Goal: Navigation & Orientation: Find specific page/section

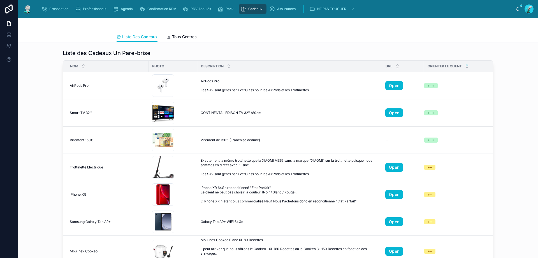
scroll to position [302, 0]
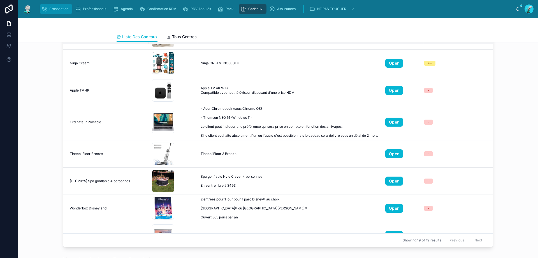
click at [57, 8] on span "Prospection" at bounding box center [58, 9] width 19 height 4
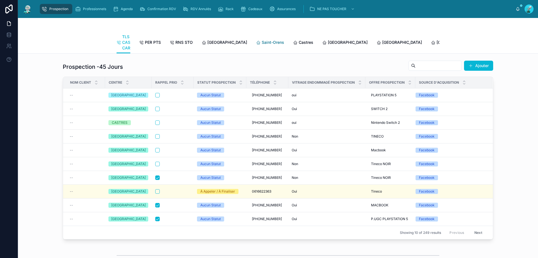
click at [262, 43] on span "Saint-Orens" at bounding box center [273, 43] width 22 height 6
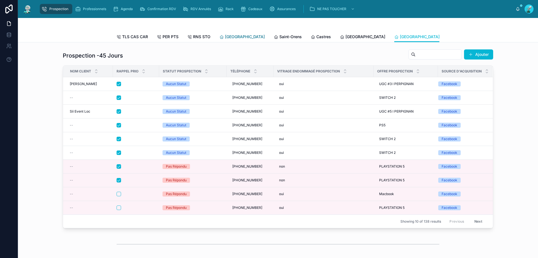
click at [229, 36] on span "[GEOGRAPHIC_DATA]" at bounding box center [245, 37] width 40 height 6
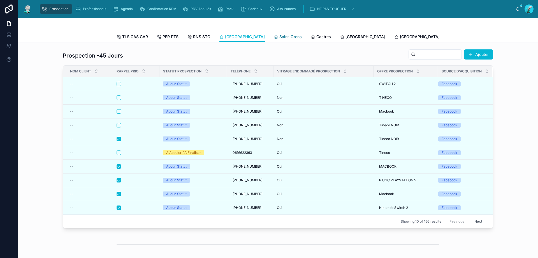
click at [279, 38] on span "Saint-Orens" at bounding box center [290, 37] width 22 height 6
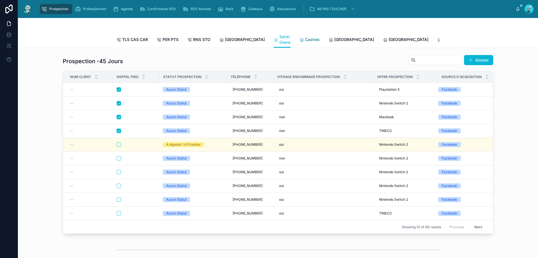
click at [305, 38] on span "Castres" at bounding box center [312, 40] width 15 height 6
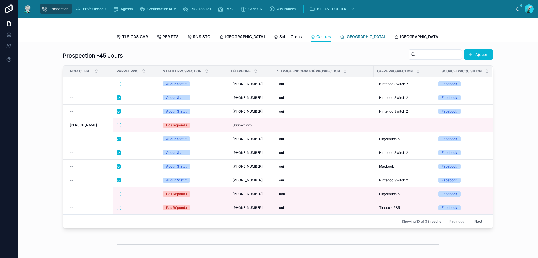
click at [346, 36] on span "[GEOGRAPHIC_DATA]" at bounding box center [366, 37] width 40 height 6
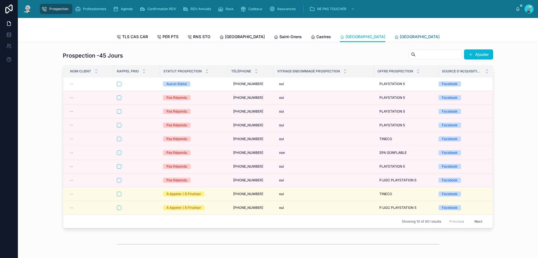
click at [400, 38] on span "[GEOGRAPHIC_DATA]" at bounding box center [420, 37] width 40 height 6
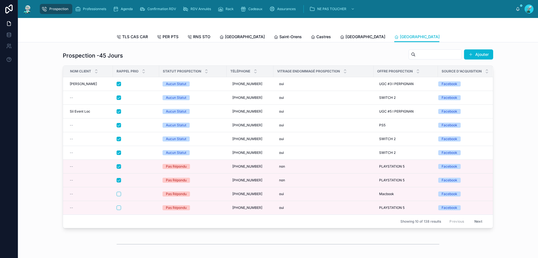
click at [454, 37] on span "[GEOGRAPHIC_DATA]" at bounding box center [474, 37] width 40 height 6
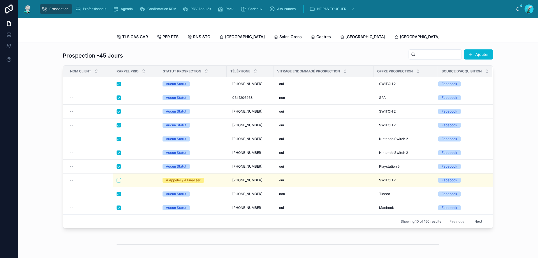
click at [509, 36] on span "[GEOGRAPHIC_DATA]" at bounding box center [529, 37] width 40 height 6
